Goal: Task Accomplishment & Management: Complete application form

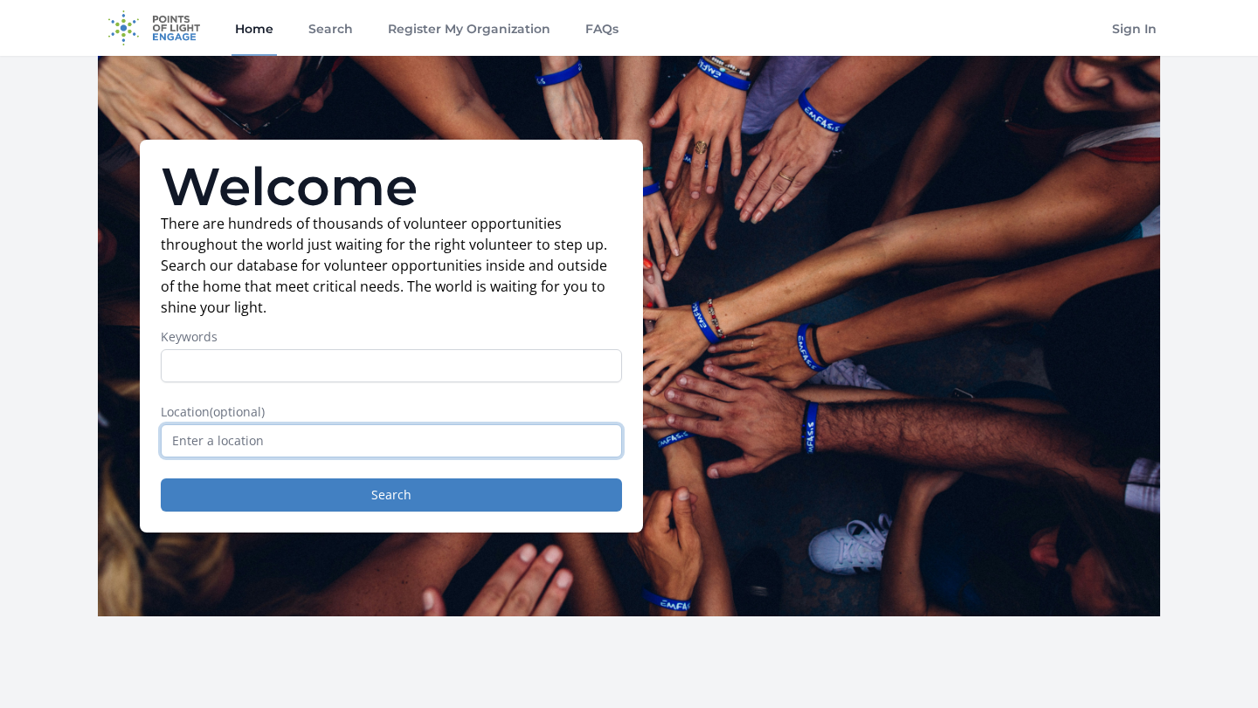
click at [281, 437] on input "text" at bounding box center [391, 440] width 461 height 33
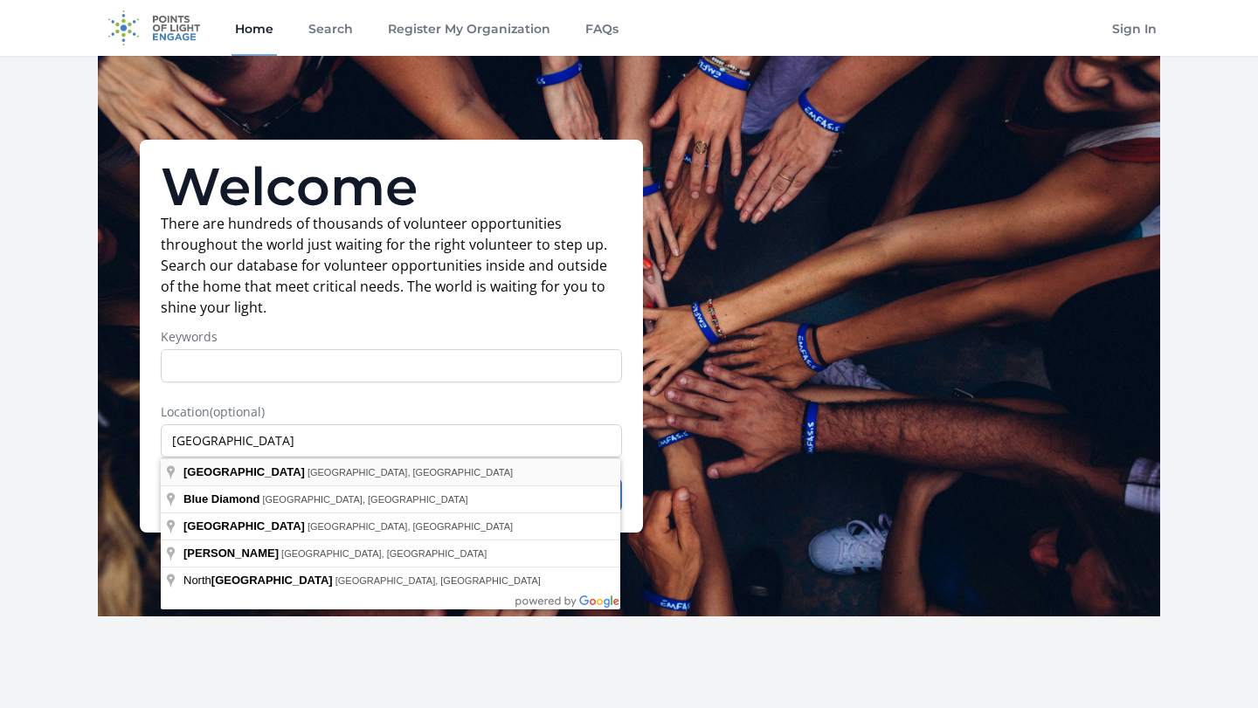
type input "[GEOGRAPHIC_DATA], [GEOGRAPHIC_DATA], [GEOGRAPHIC_DATA]"
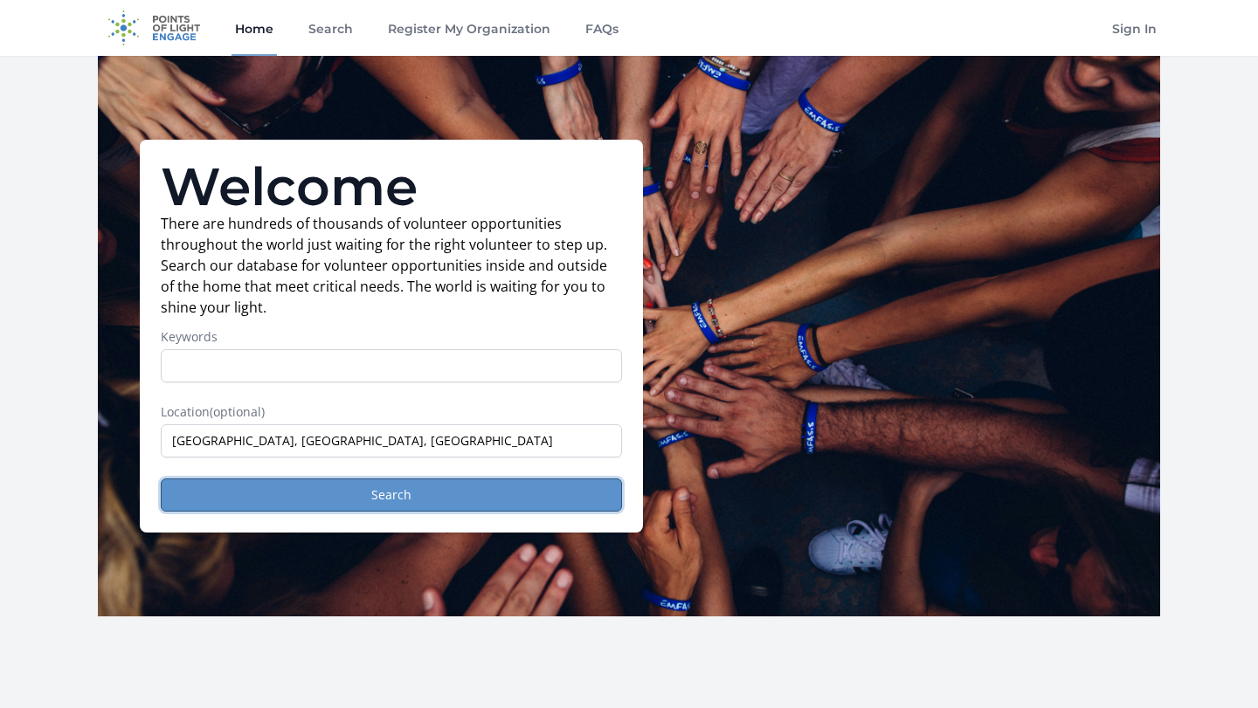
click at [316, 494] on button "Search" at bounding box center [391, 495] width 461 height 33
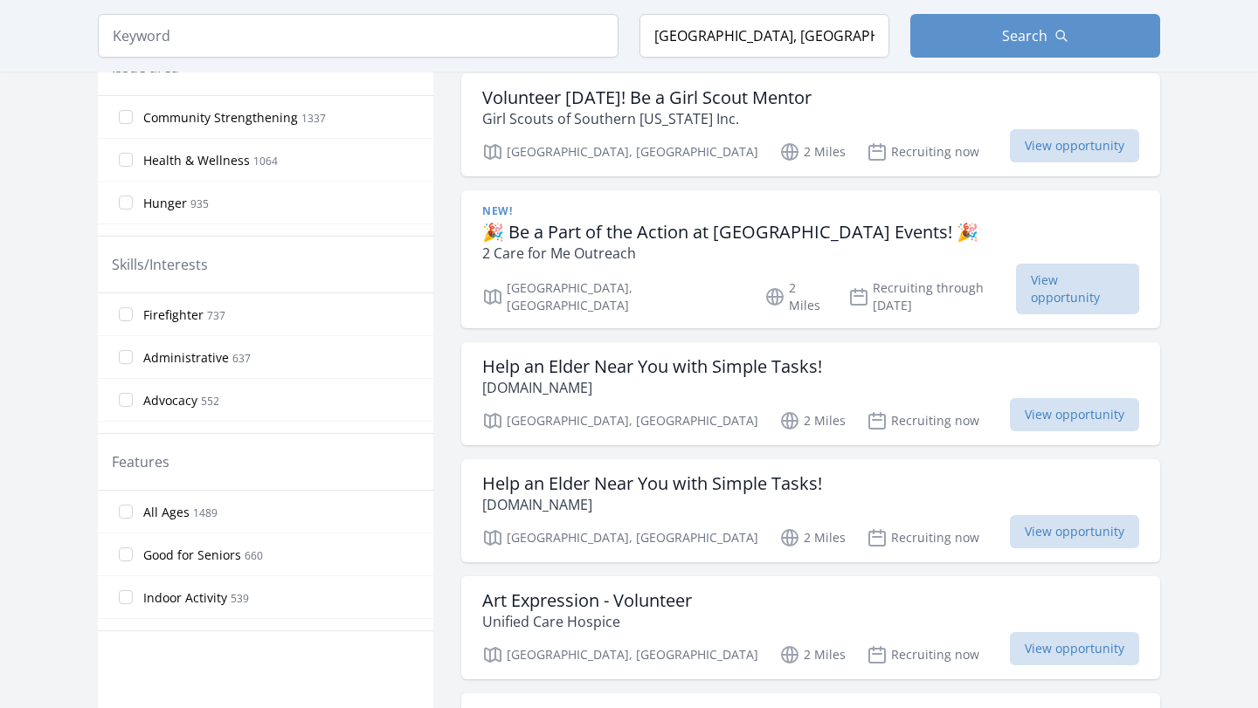
scroll to position [654, 0]
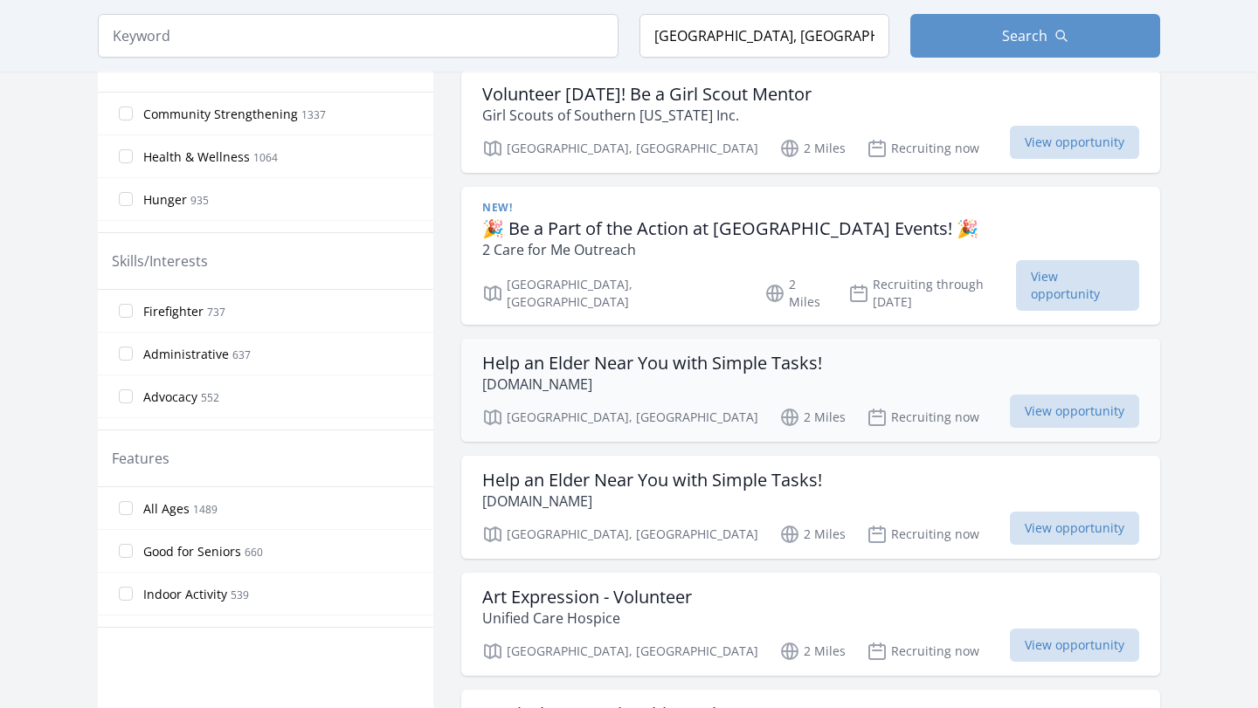
click at [579, 353] on h3 "Help an Elder Near You with Simple Tasks!" at bounding box center [652, 363] width 340 height 21
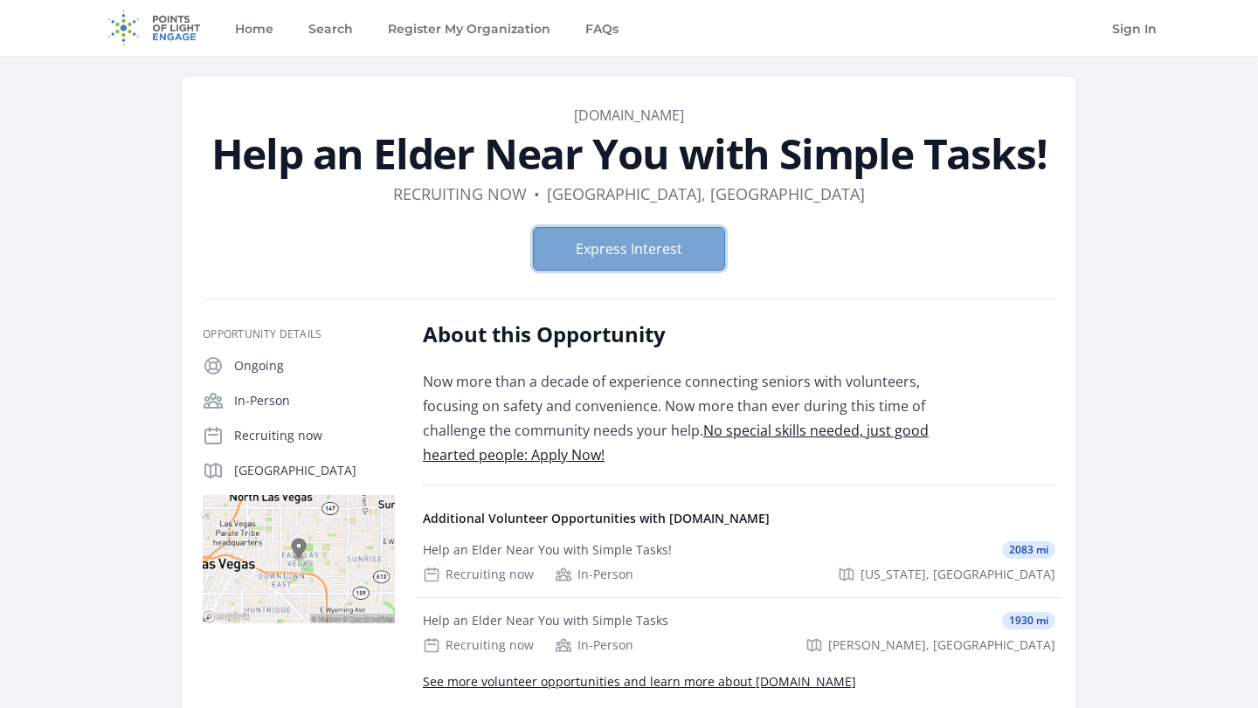
click at [577, 245] on button "Express Interest" at bounding box center [629, 249] width 192 height 44
